Goal: Task Accomplishment & Management: Use online tool/utility

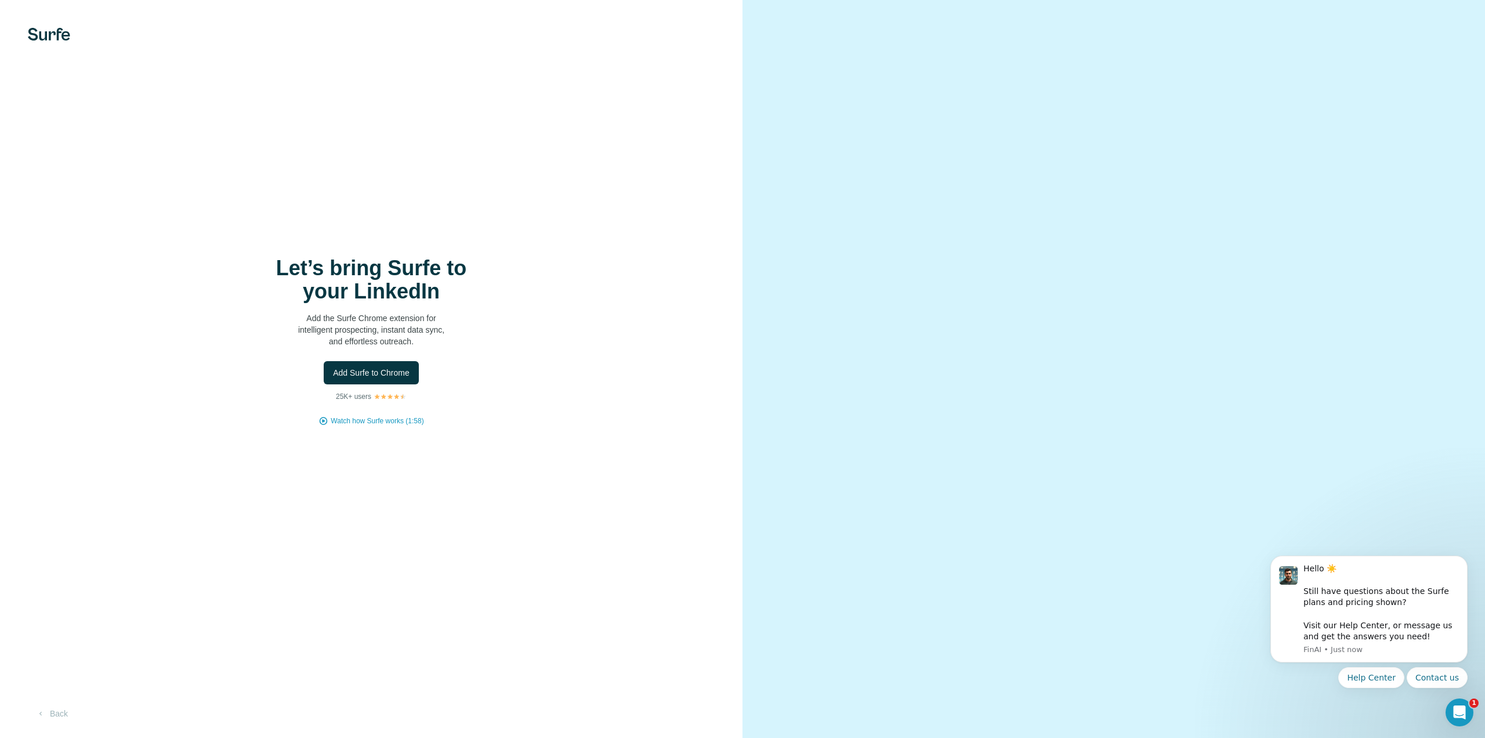
click at [872, 251] on div at bounding box center [1114, 369] width 743 height 738
click at [382, 369] on span "Add Surfe to Chrome" at bounding box center [371, 373] width 77 height 12
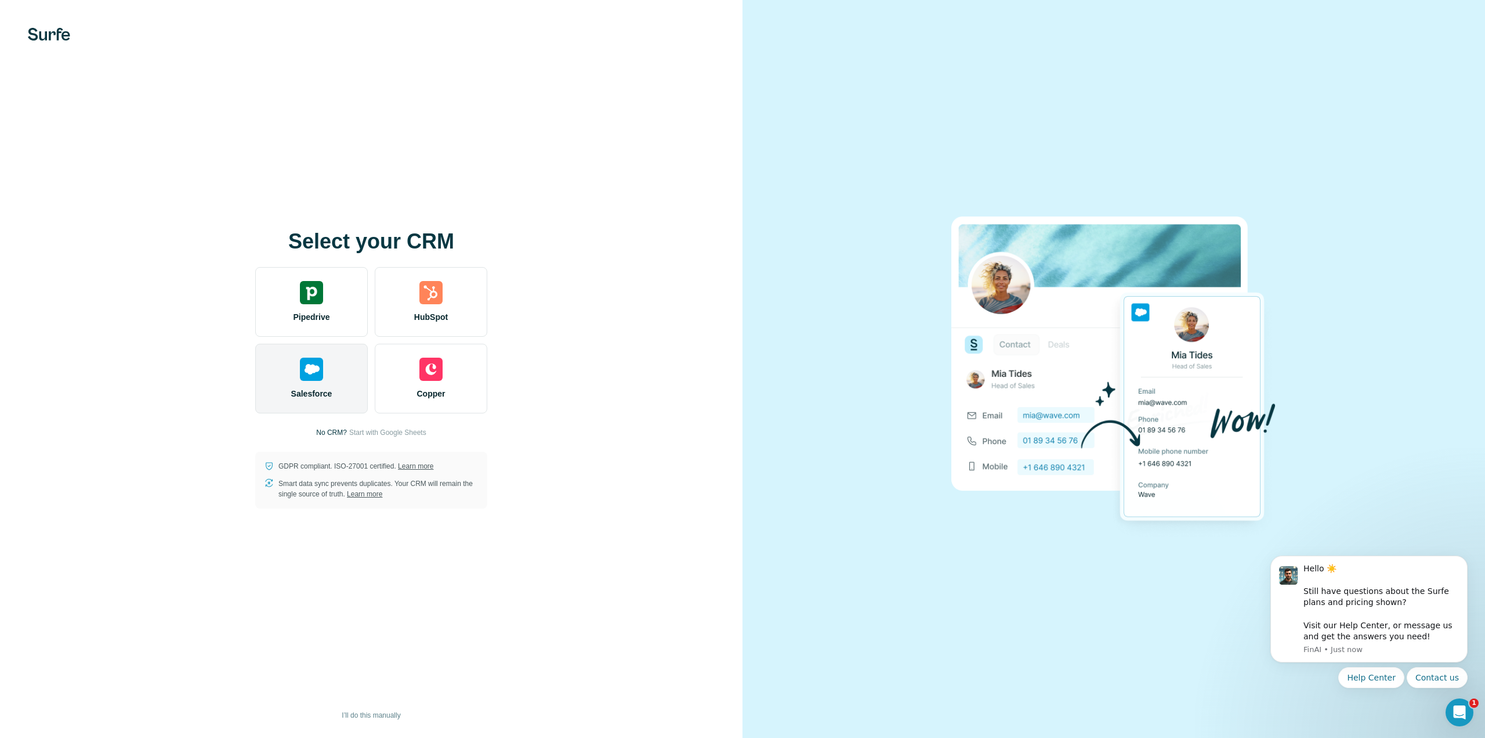
click at [335, 374] on div "Salesforce" at bounding box center [311, 379] width 113 height 70
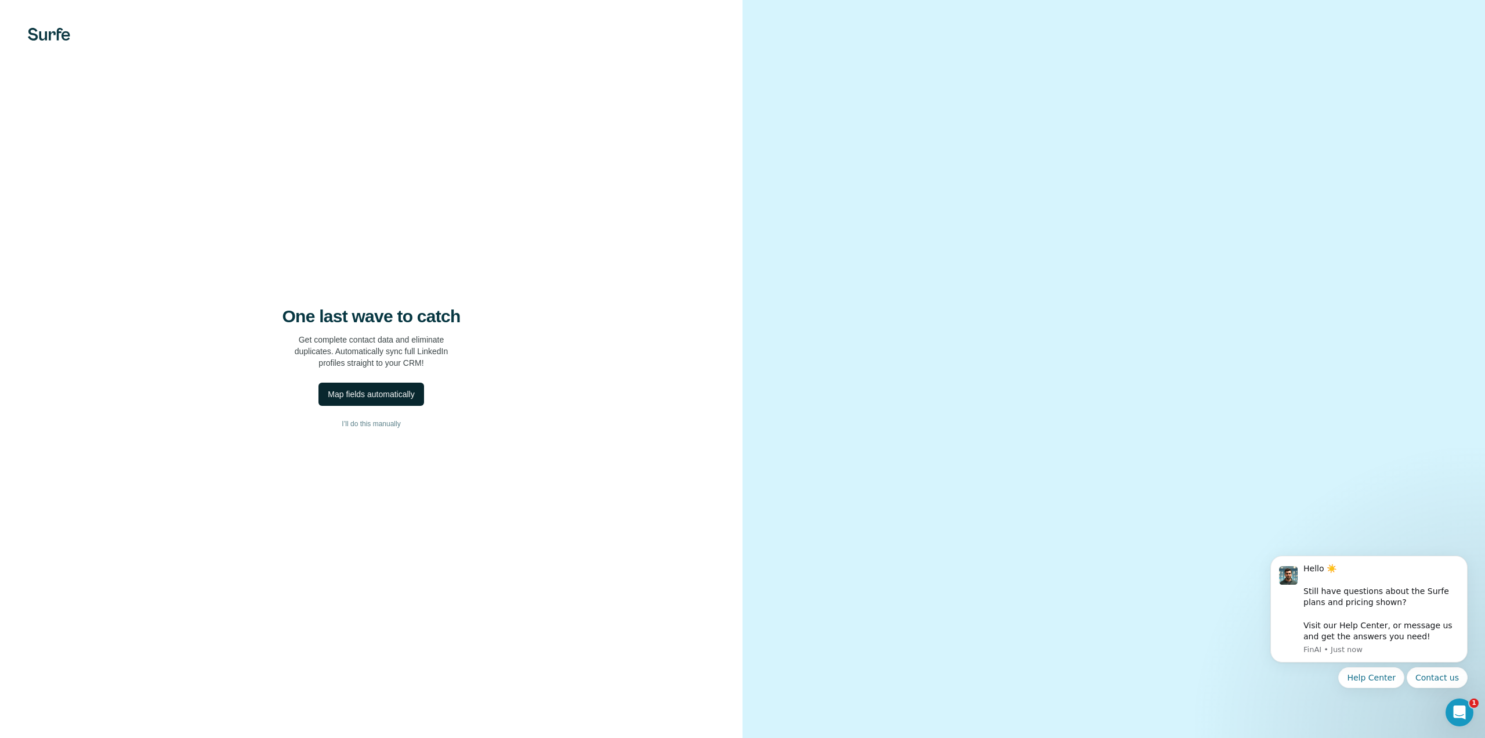
click at [380, 388] on div "Map fields automatically" at bounding box center [371, 394] width 86 height 12
click at [384, 421] on span "I’ll do this manually" at bounding box center [371, 423] width 59 height 10
